Goal: Check status: Check status

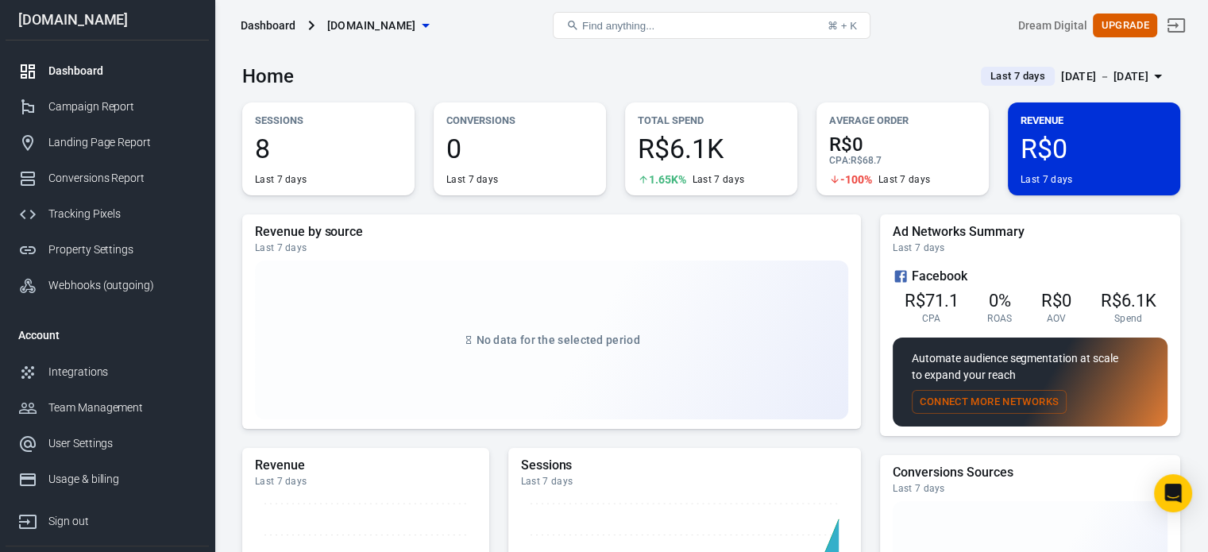
click at [1069, 69] on div "[DATE] － [DATE]" at bounding box center [1104, 77] width 87 height 20
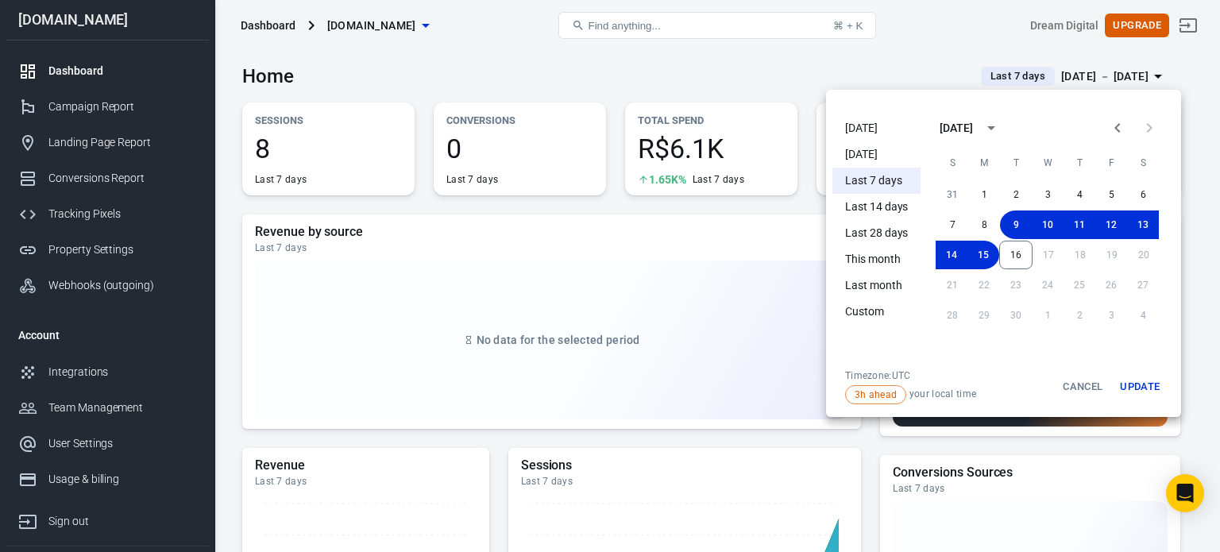
click at [890, 121] on li "[DATE]" at bounding box center [876, 128] width 88 height 26
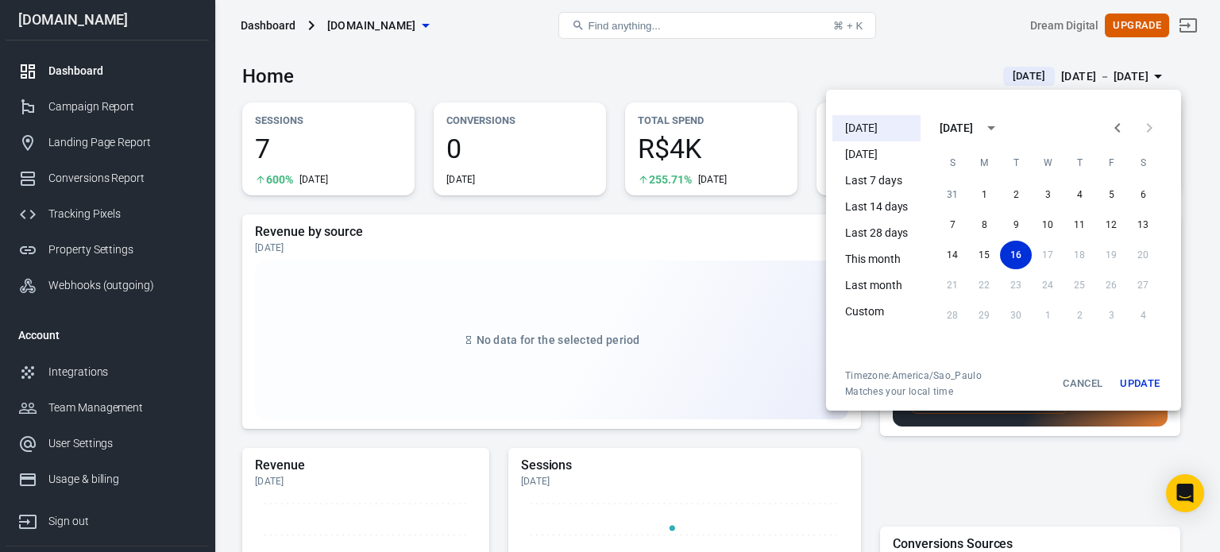
click at [730, 85] on div at bounding box center [610, 276] width 1220 height 552
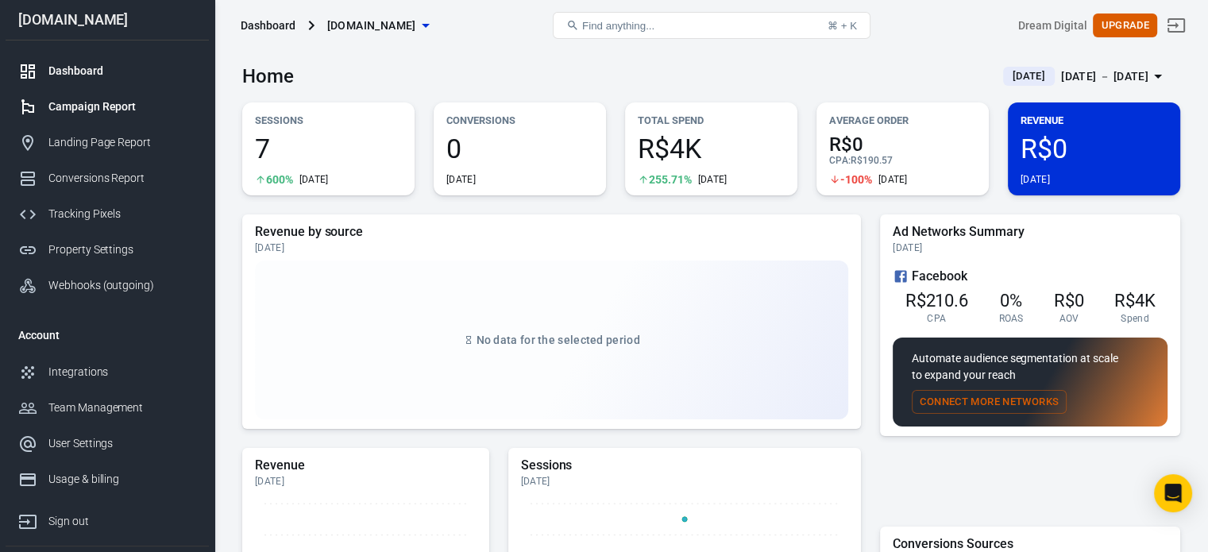
click at [152, 118] on link "Campaign Report" at bounding box center [107, 107] width 203 height 36
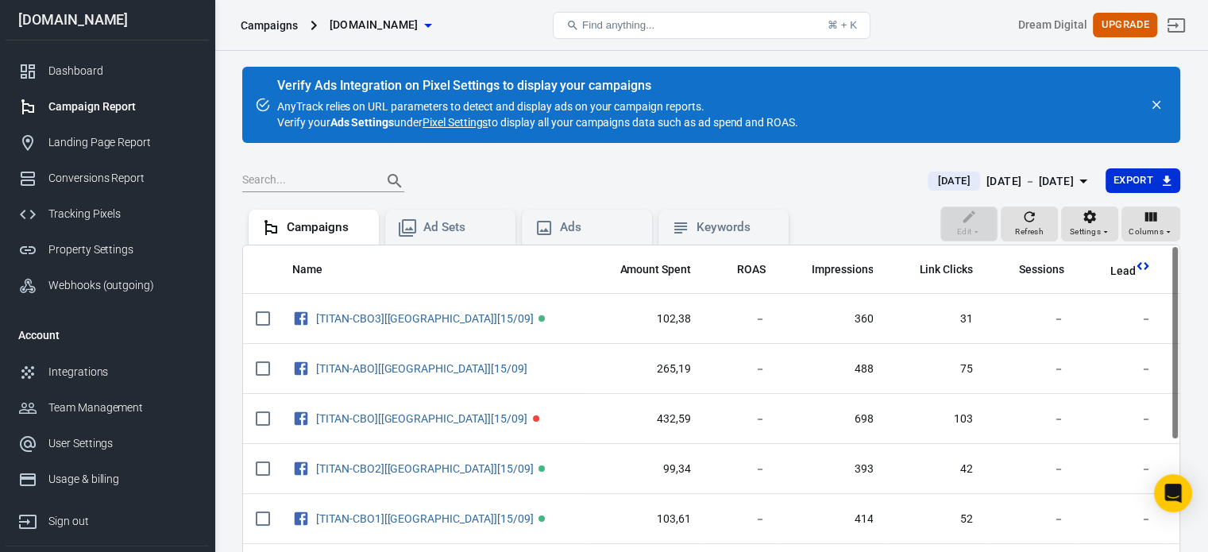
click at [1024, 187] on div "[DATE] － [DATE]" at bounding box center [1029, 182] width 87 height 20
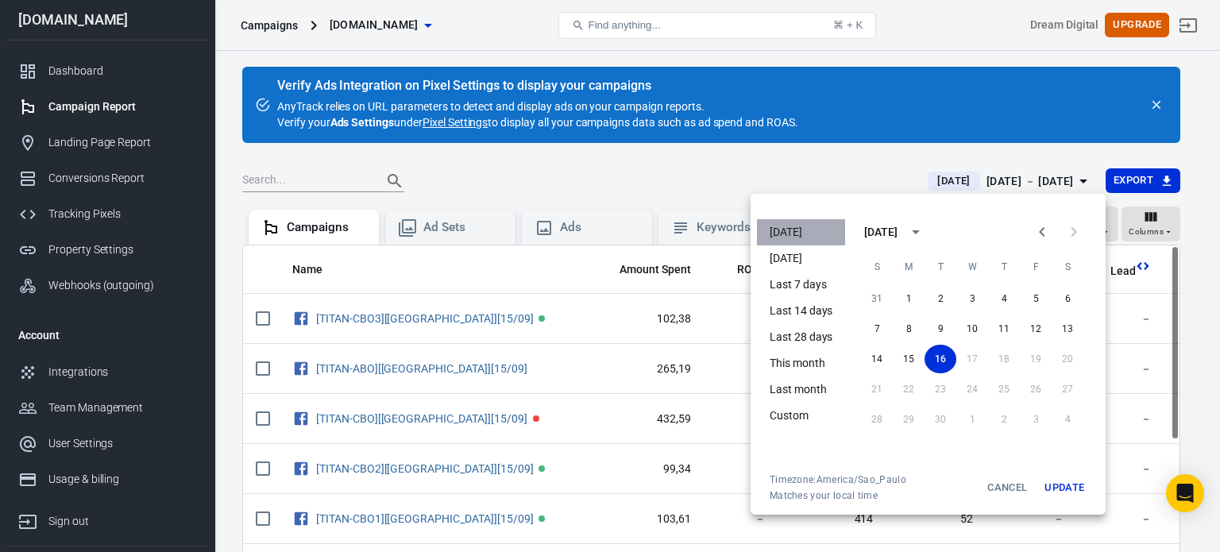
click at [808, 230] on li "[DATE]" at bounding box center [801, 232] width 88 height 26
click at [813, 174] on div at bounding box center [610, 276] width 1220 height 552
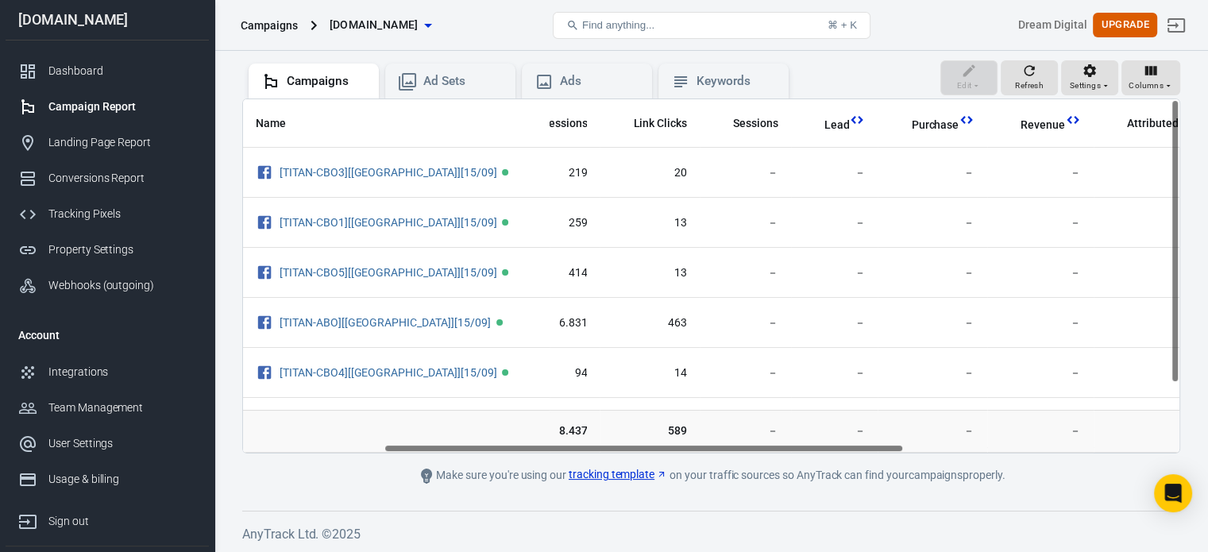
scroll to position [0, 326]
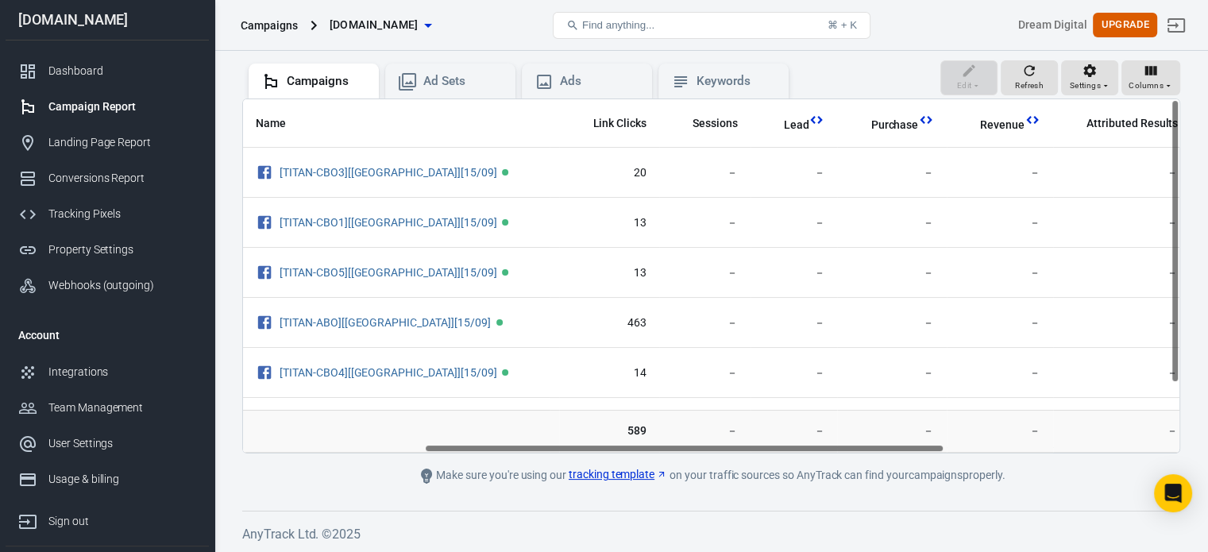
drag, startPoint x: 675, startPoint y: 445, endPoint x: 857, endPoint y: 435, distance: 182.1
click at [857, 435] on div "Name Amount Spent ROAS Impressions Link Clicks Sessions Lead Purchase Revenue A…" at bounding box center [711, 275] width 938 height 355
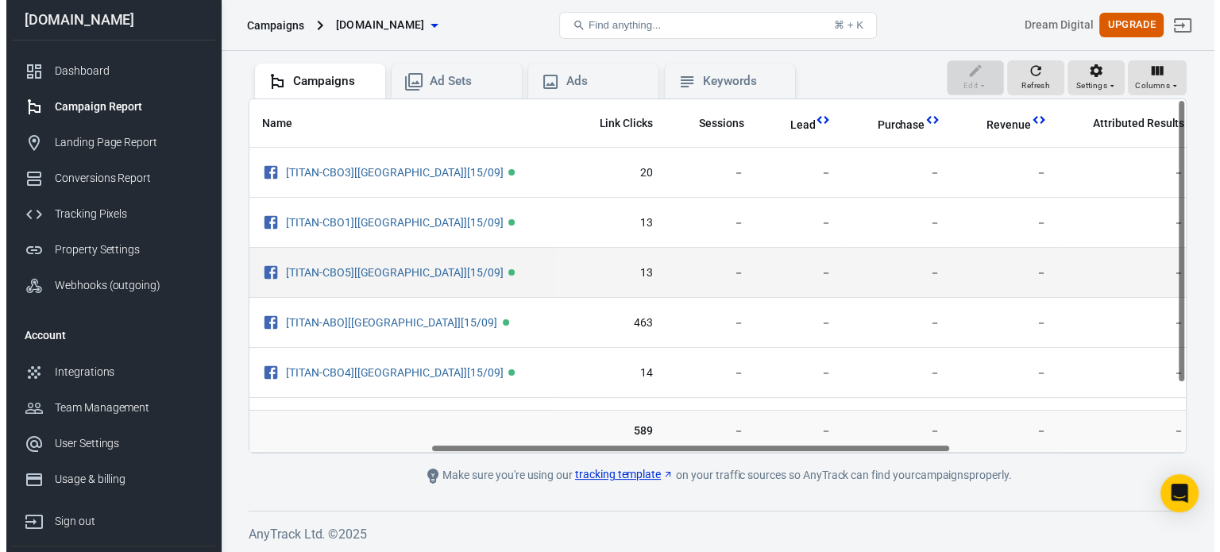
scroll to position [0, 0]
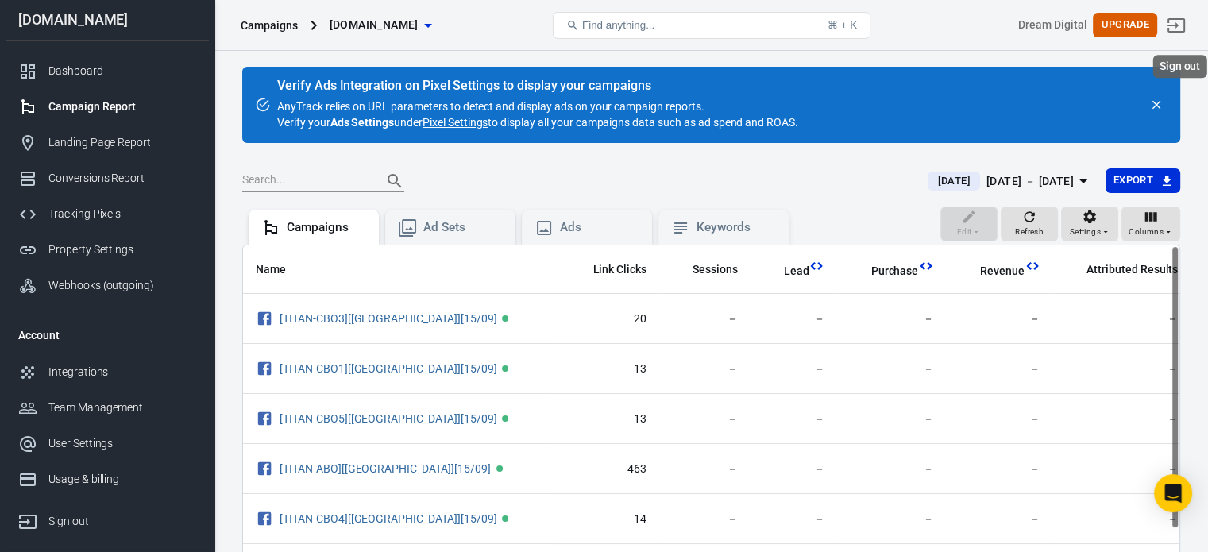
click at [1195, 29] on link "Sign out" at bounding box center [1176, 25] width 38 height 38
